Goal: Information Seeking & Learning: Learn about a topic

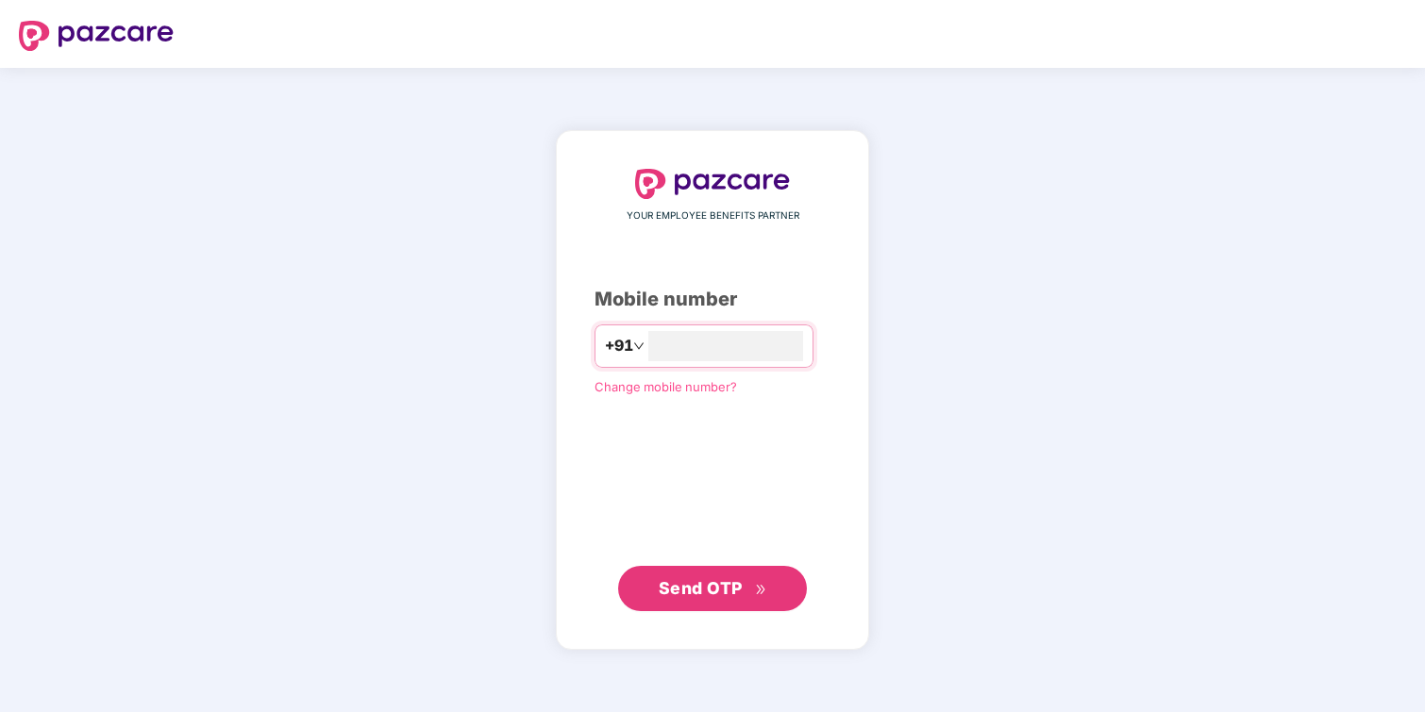
type input "**********"
click at [726, 587] on span "Send OTP" at bounding box center [701, 588] width 84 height 20
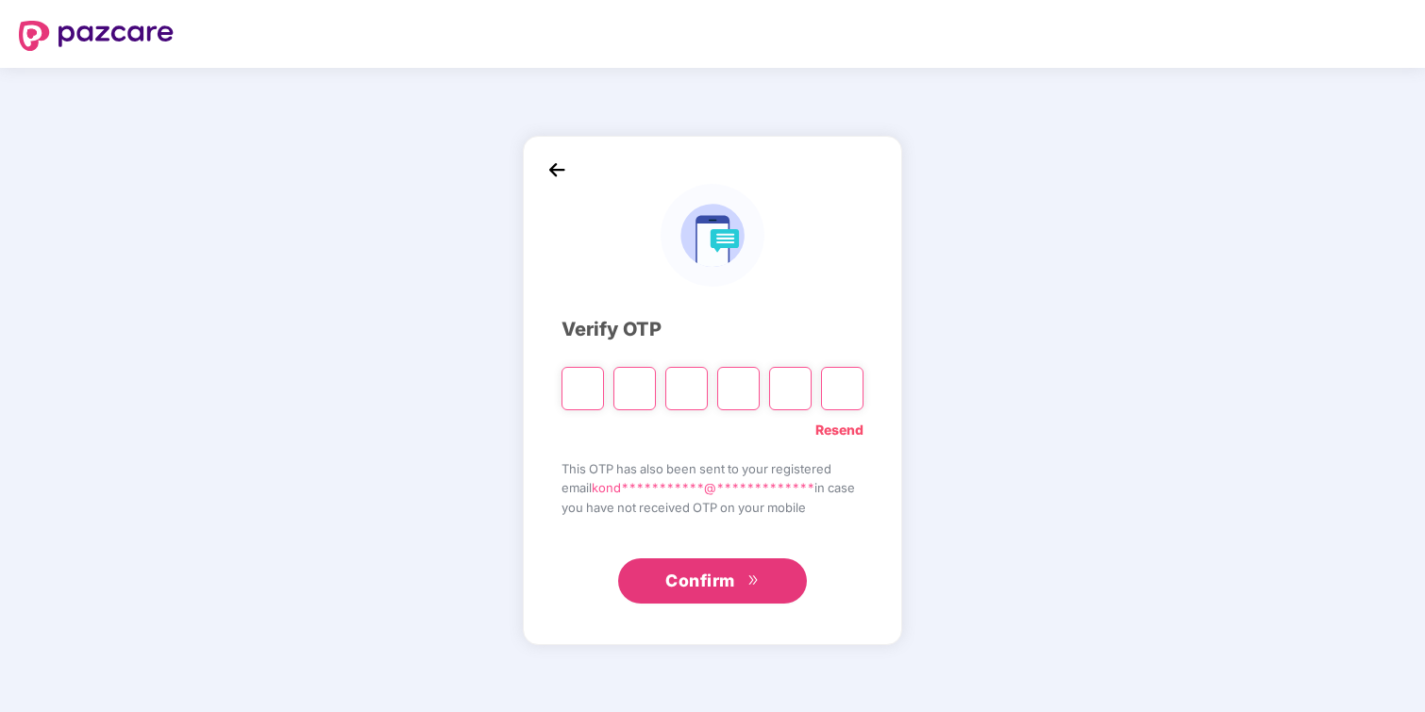
type input "*"
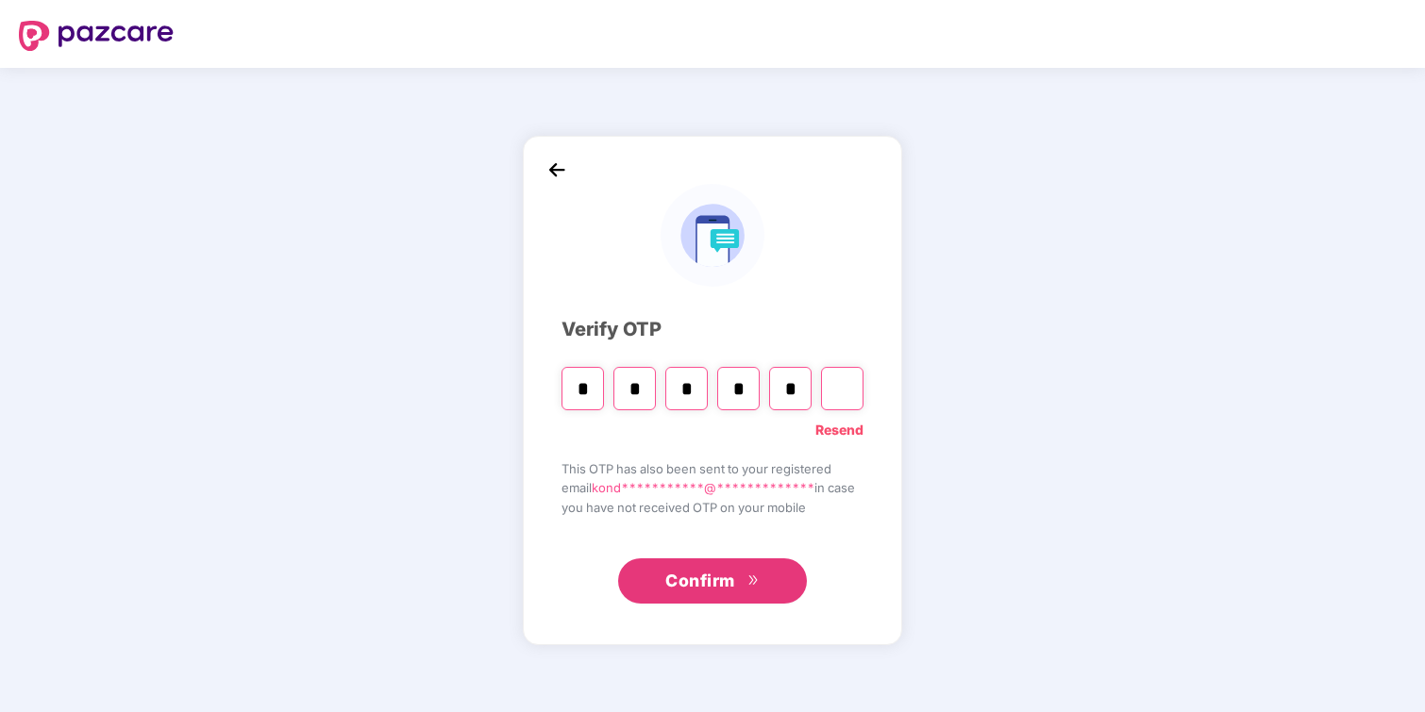
type input "*"
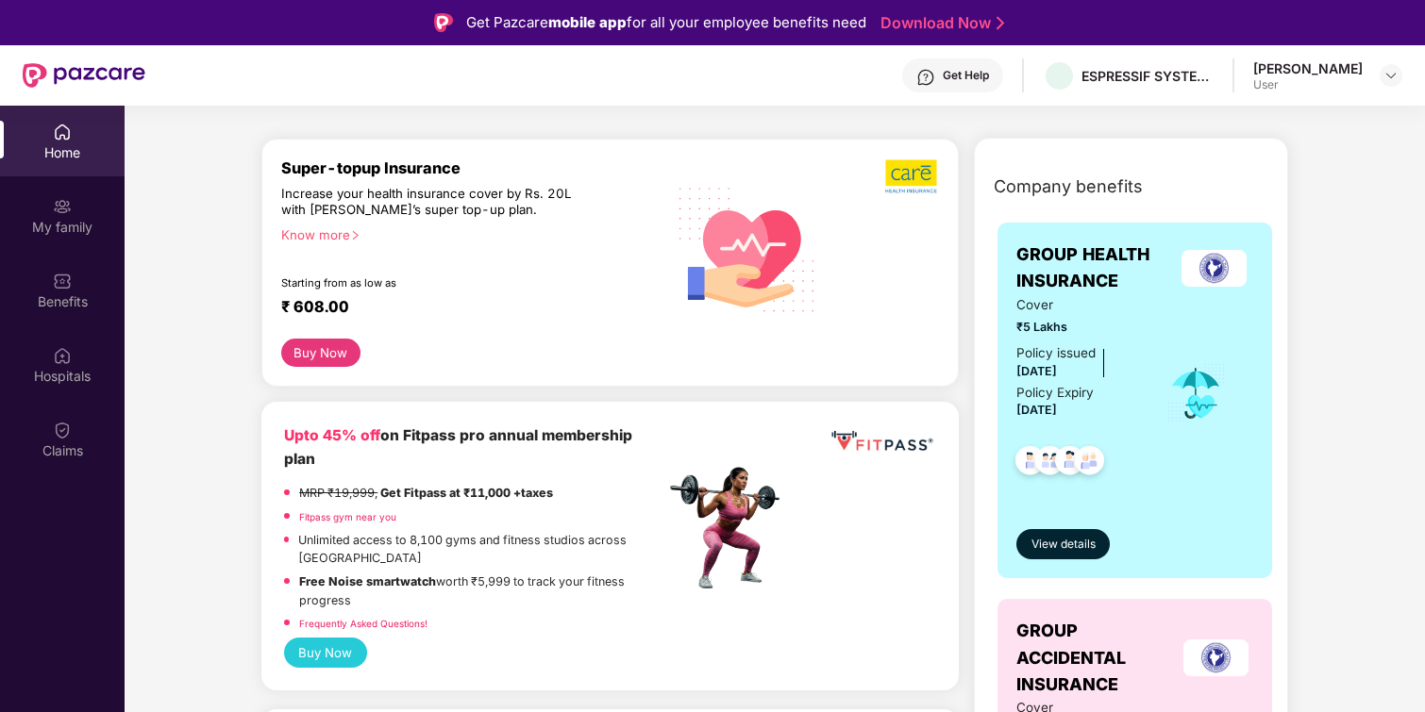
scroll to position [187, 0]
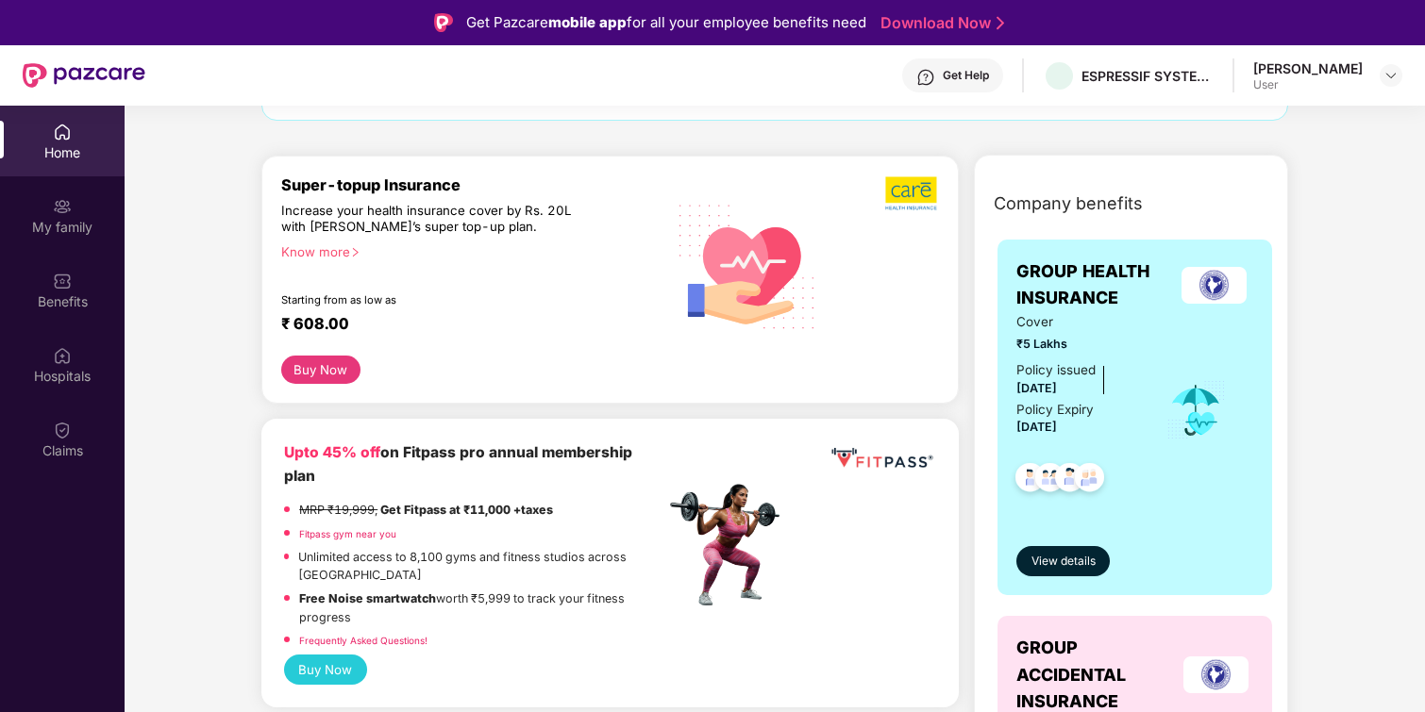
click at [324, 253] on div "Know more" at bounding box center [467, 250] width 373 height 13
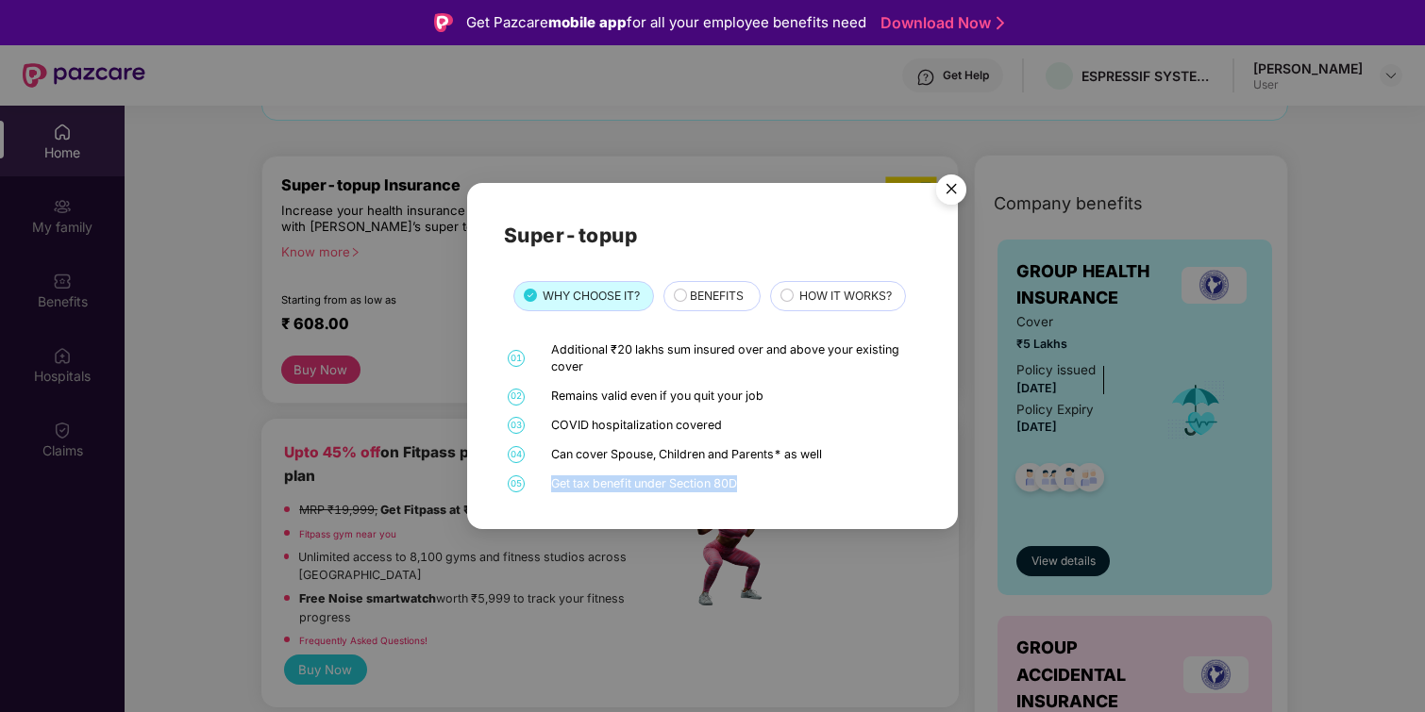
drag, startPoint x: 548, startPoint y: 481, endPoint x: 768, endPoint y: 484, distance: 219.9
click at [765, 484] on div "05 Get tax benefit under Section 80D" at bounding box center [713, 485] width 418 height 18
click at [783, 484] on div "Get tax benefit under Section 80D" at bounding box center [733, 485] width 365 height 18
click at [750, 297] on div "BENEFITS" at bounding box center [715, 297] width 71 height 21
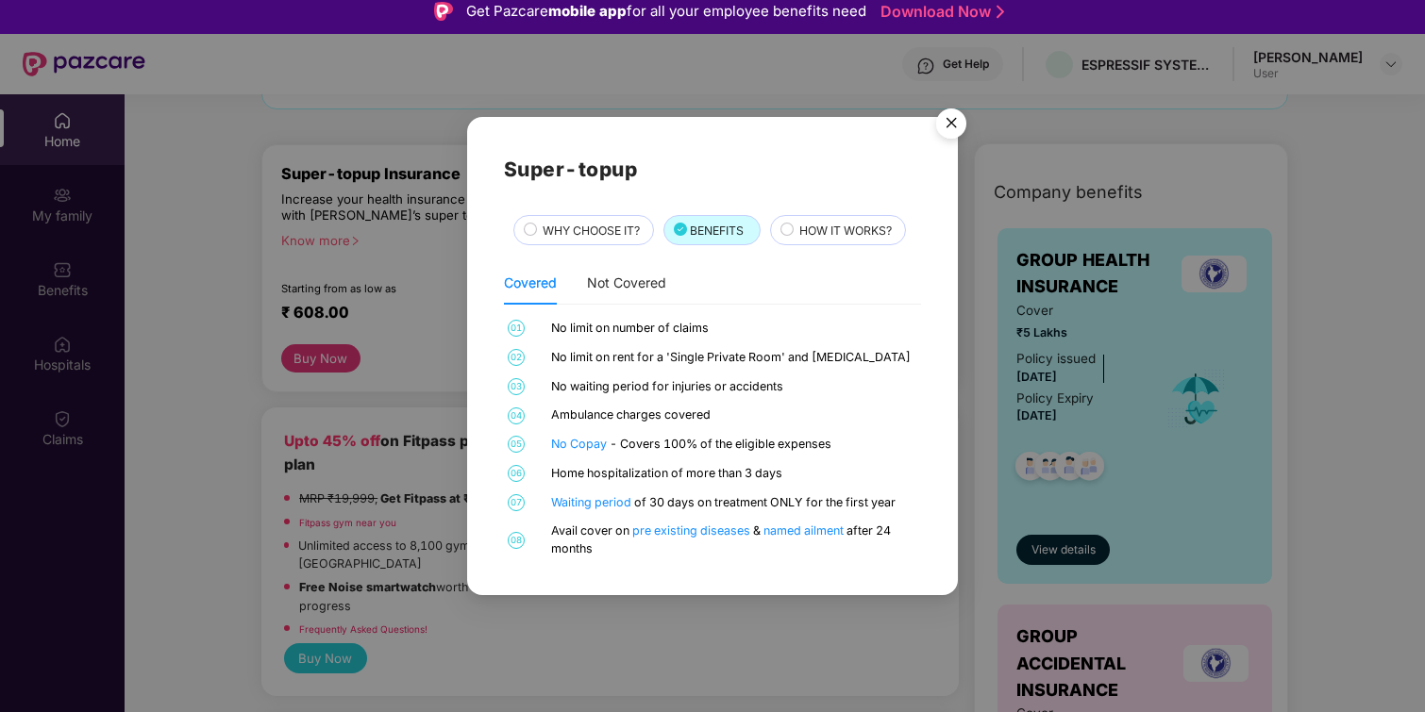
scroll to position [13, 0]
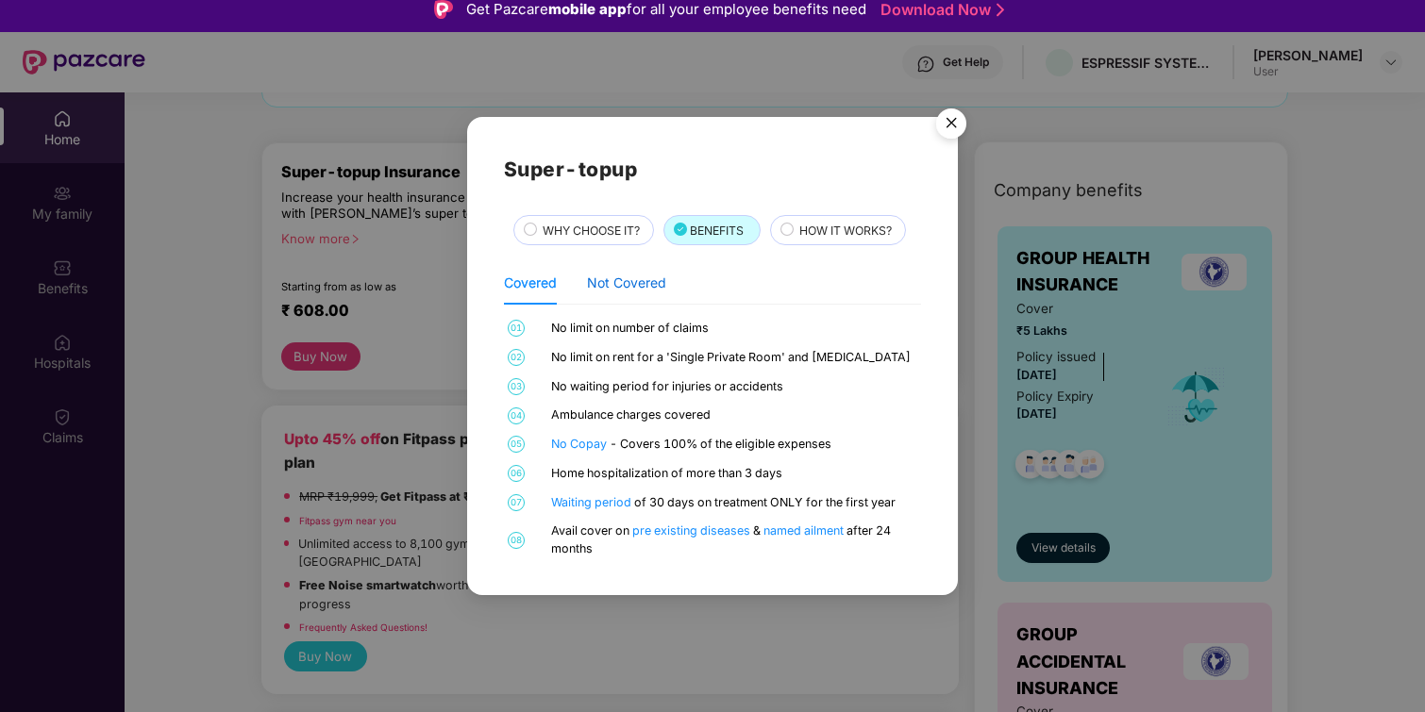
click at [621, 288] on div "Not Covered" at bounding box center [626, 283] width 79 height 21
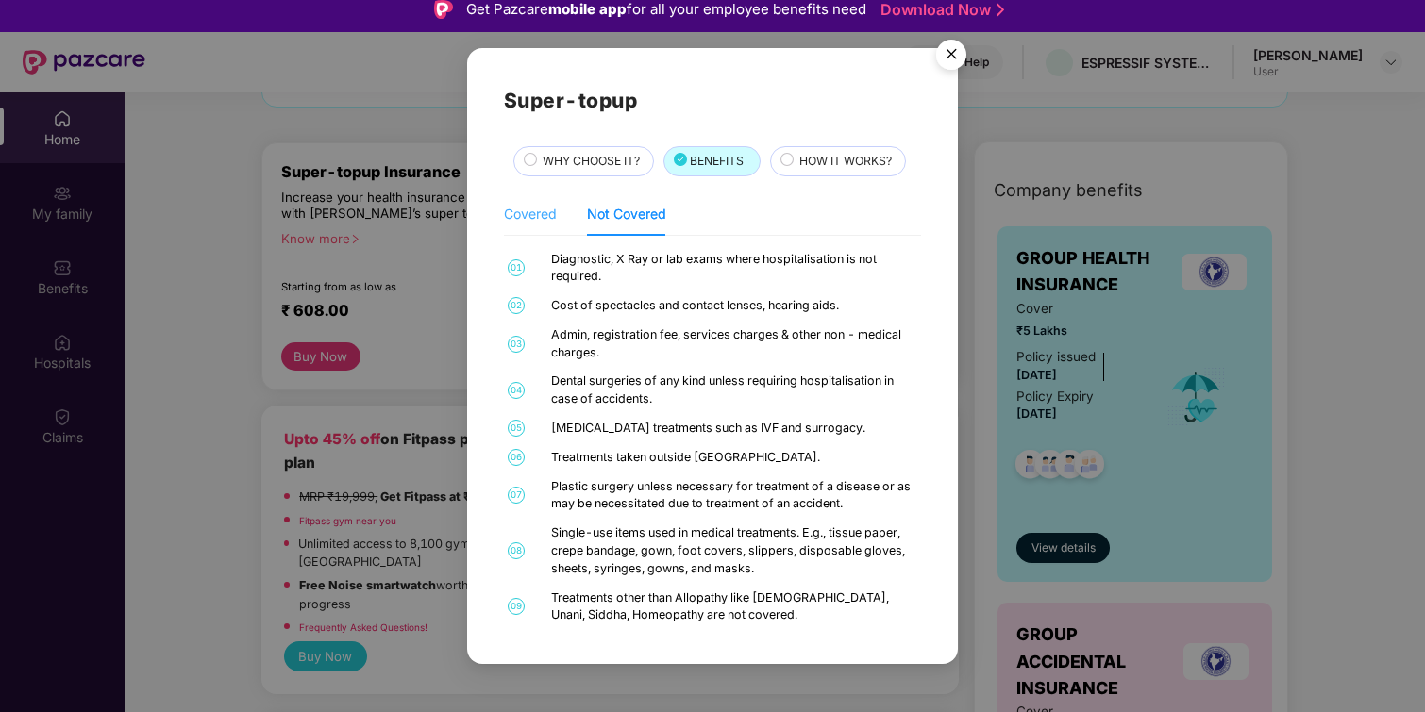
click at [540, 198] on div "Covered" at bounding box center [530, 213] width 53 height 43
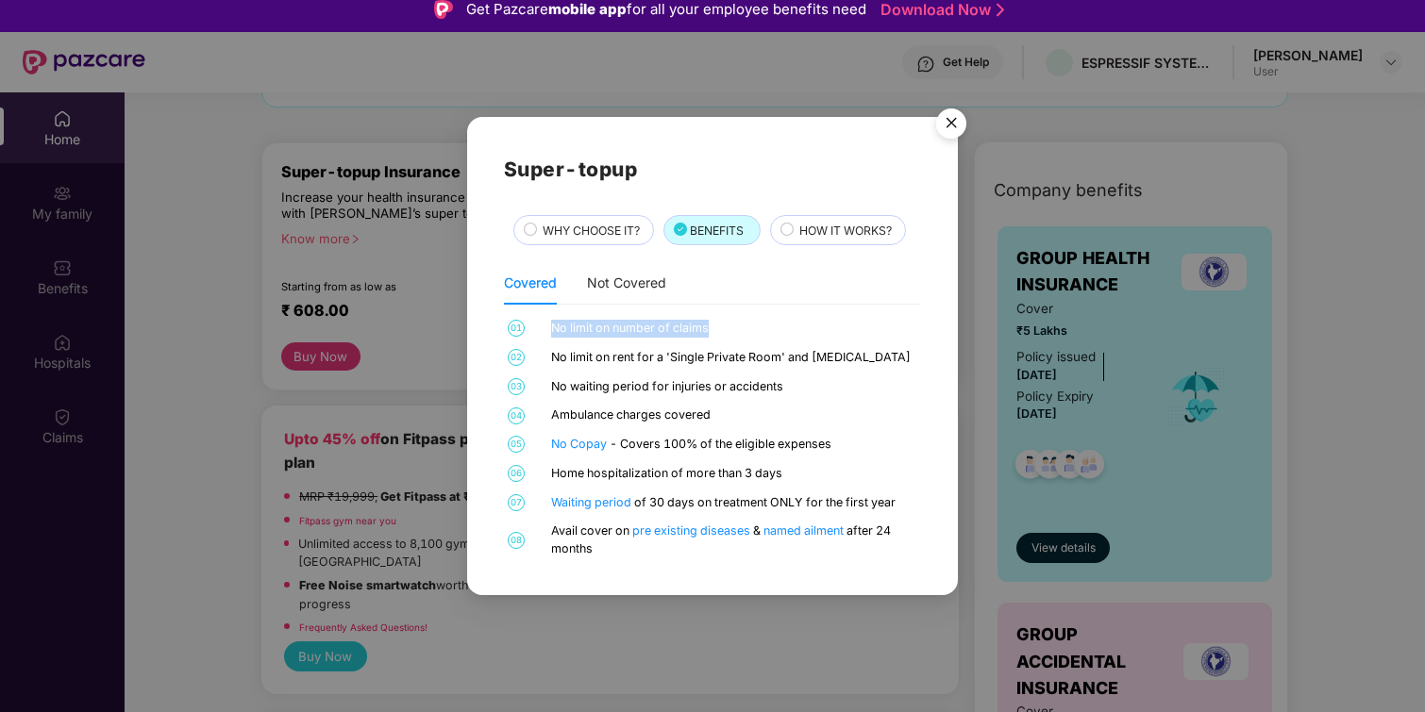
drag, startPoint x: 546, startPoint y: 330, endPoint x: 754, endPoint y: 343, distance: 208.0
click at [754, 343] on div "01 No limit on number of claims 02 No limit on rent for a 'Single Private Room'…" at bounding box center [713, 439] width 418 height 239
drag, startPoint x: 558, startPoint y: 360, endPoint x: 894, endPoint y: 356, distance: 335.9
click at [894, 356] on div "No limit on rent for a 'Single Private Room' and [MEDICAL_DATA]" at bounding box center [733, 358] width 365 height 18
drag, startPoint x: 611, startPoint y: 383, endPoint x: 796, endPoint y: 383, distance: 185.9
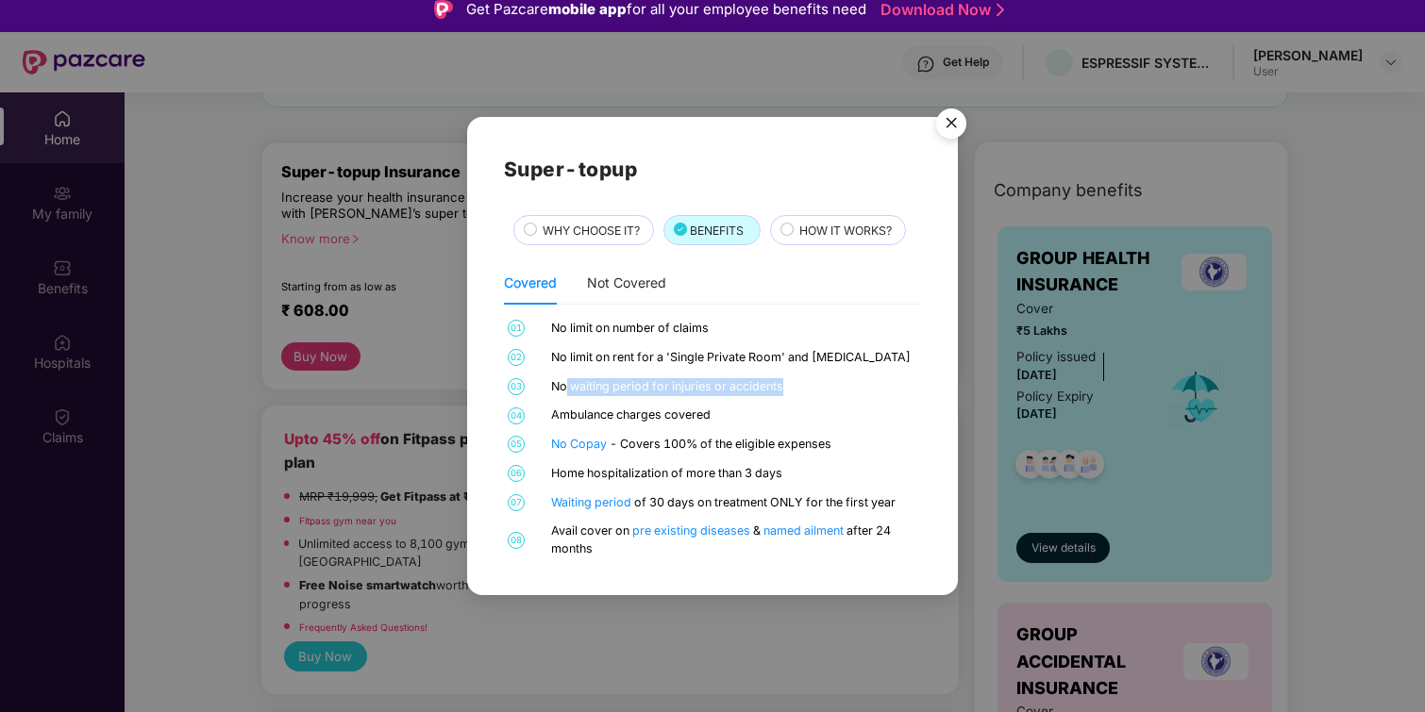
click at [796, 383] on div "No waiting period for injuries or accidents" at bounding box center [733, 387] width 365 height 18
drag, startPoint x: 555, startPoint y: 413, endPoint x: 733, endPoint y: 415, distance: 178.3
click at [733, 415] on div "Ambulance charges covered" at bounding box center [733, 416] width 365 height 18
drag, startPoint x: 622, startPoint y: 445, endPoint x: 861, endPoint y: 445, distance: 239.7
click at [861, 445] on div "No Copay - Covers 100% of the eligible expenses" at bounding box center [733, 445] width 365 height 18
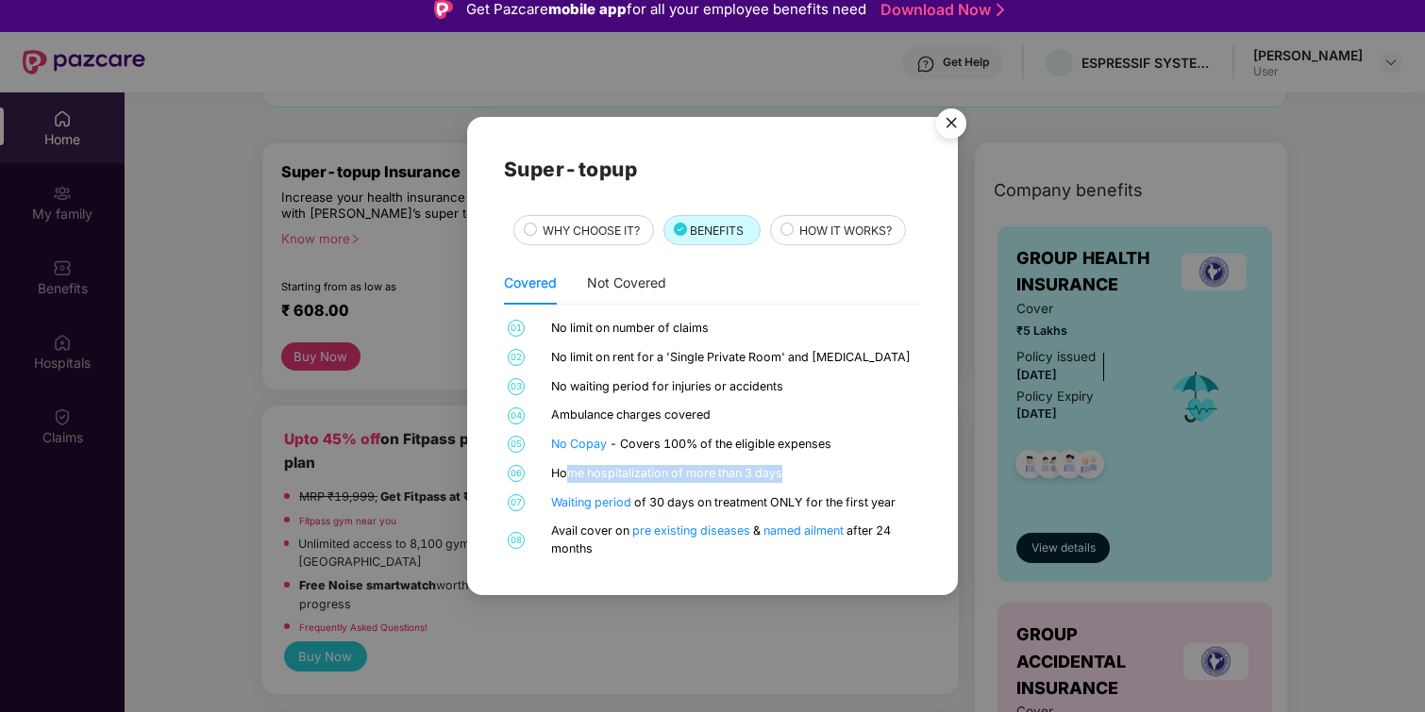
drag, startPoint x: 639, startPoint y: 479, endPoint x: 790, endPoint y: 479, distance: 151.0
click at [790, 479] on div "Home hospitalization of more than 3 days" at bounding box center [733, 474] width 365 height 18
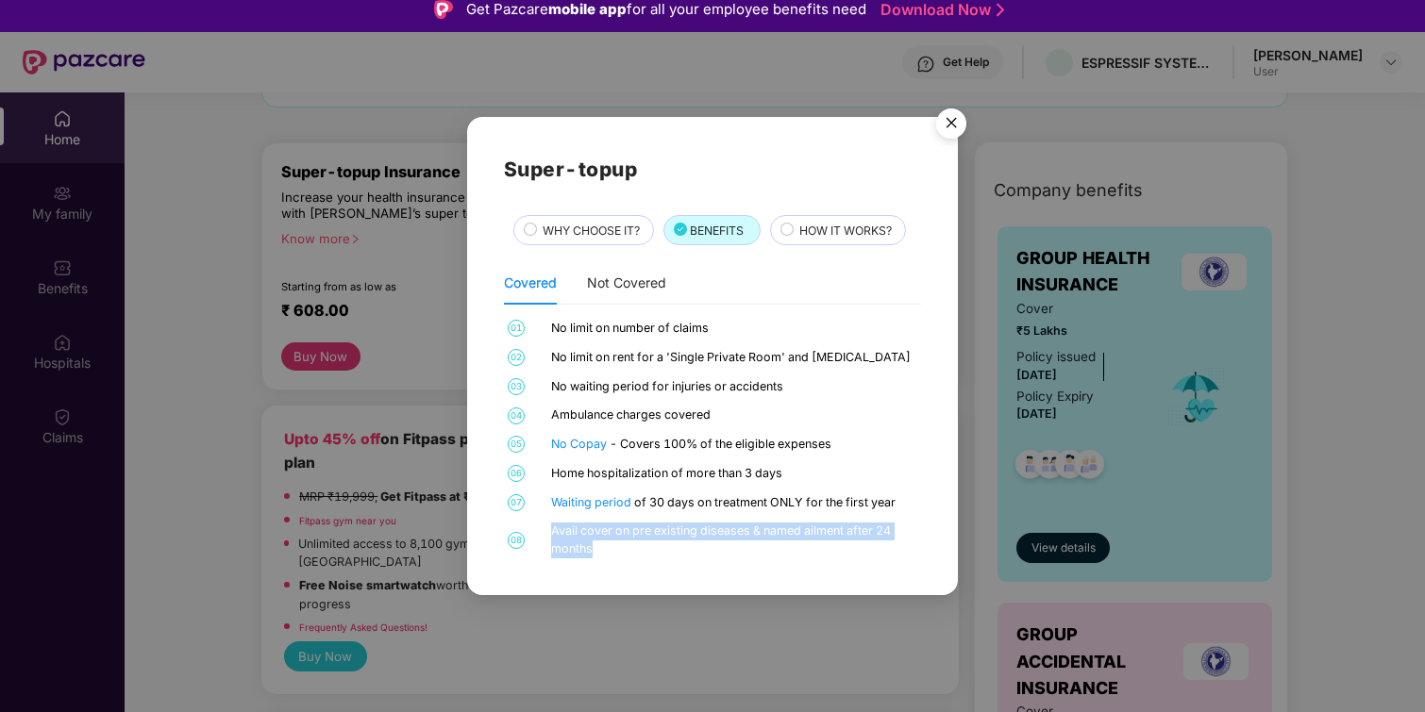
drag, startPoint x: 602, startPoint y: 548, endPoint x: 551, endPoint y: 538, distance: 52.0
click at [551, 538] on div "Avail cover on pre existing diseases & named ailment after 24 months" at bounding box center [733, 541] width 365 height 36
click at [611, 551] on div "Avail cover on pre existing diseases & named ailment after 24 months" at bounding box center [733, 541] width 365 height 36
drag, startPoint x: 552, startPoint y: 533, endPoint x: 747, endPoint y: 534, distance: 195.3
click at [747, 534] on div "Avail cover on pre existing diseases & named ailment after 24 months" at bounding box center [733, 541] width 365 height 36
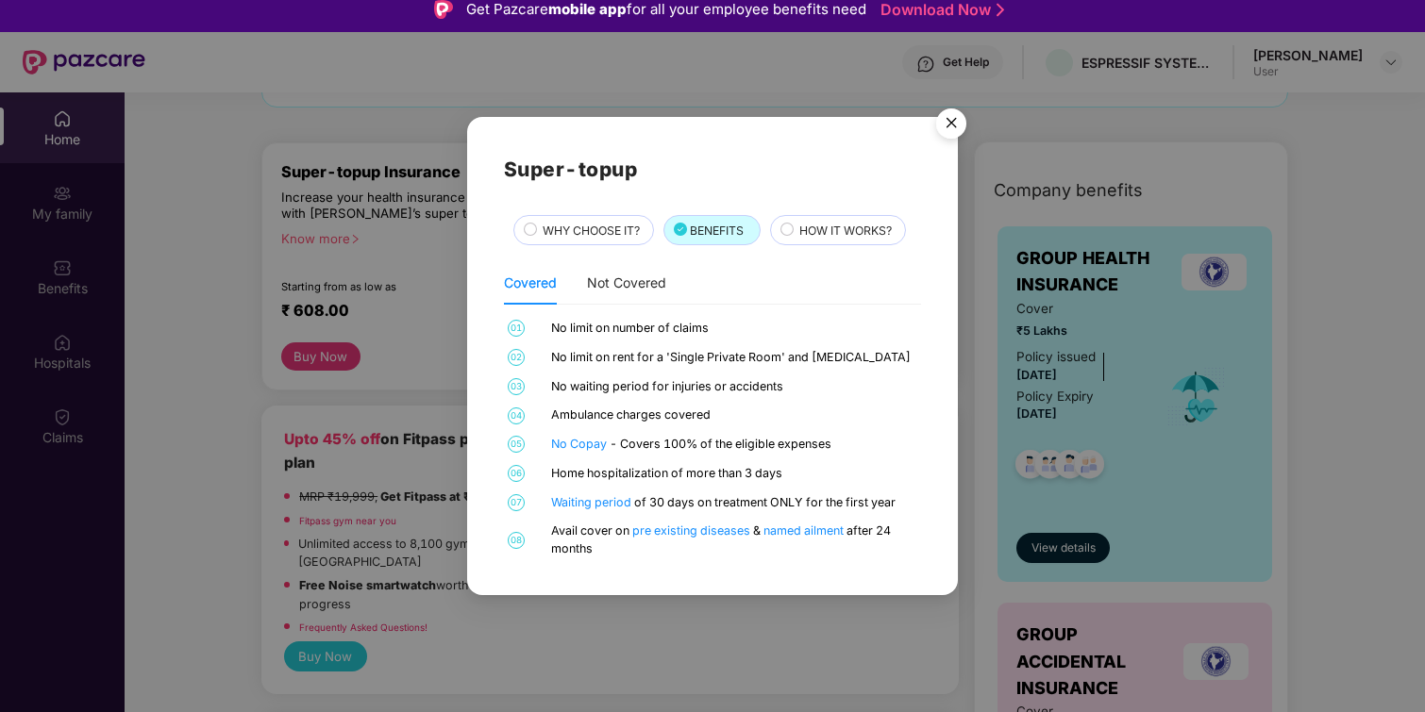
click at [748, 548] on div "Avail cover on pre existing diseases & named ailment after 24 months" at bounding box center [733, 541] width 365 height 36
click at [720, 534] on link "pre existing diseases" at bounding box center [692, 531] width 121 height 14
click at [852, 231] on span "HOW IT WORKS?" at bounding box center [845, 231] width 92 height 18
